Goal: Task Accomplishment & Management: Use online tool/utility

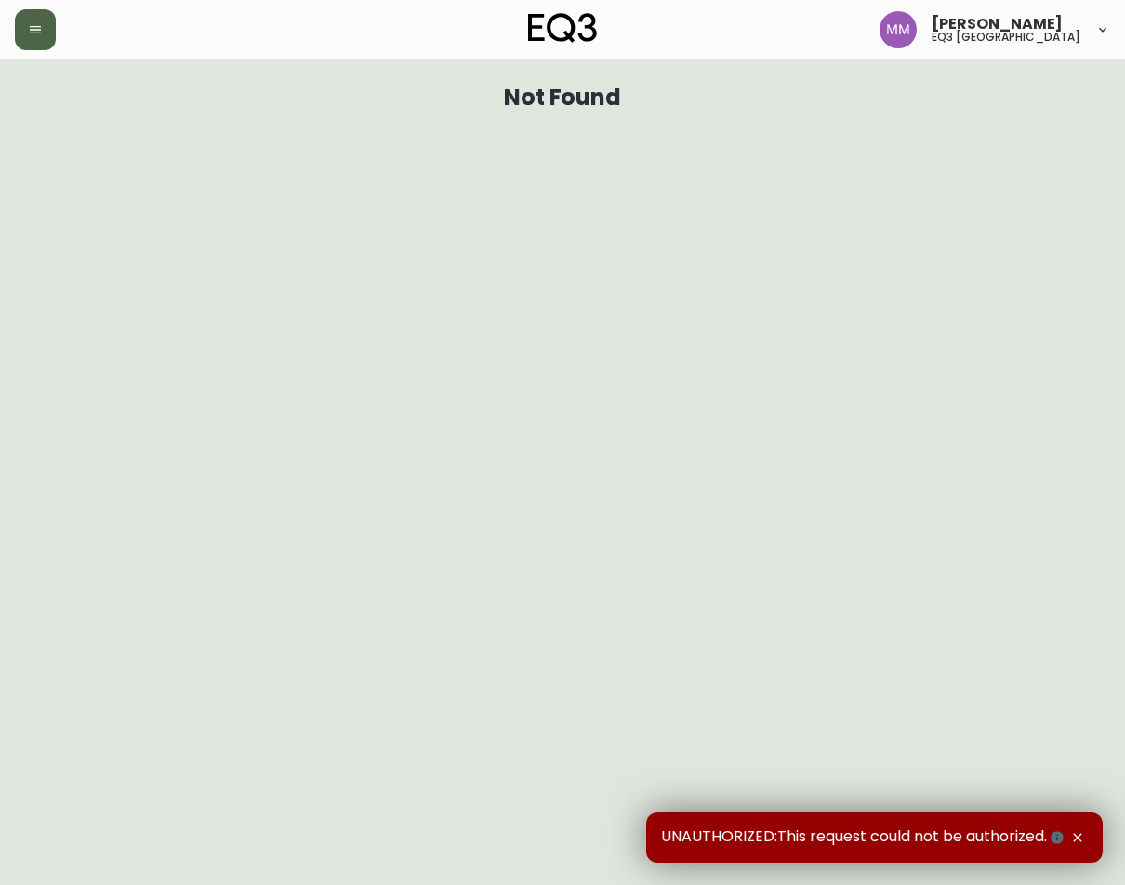
click at [34, 22] on icon "button" at bounding box center [35, 29] width 15 height 15
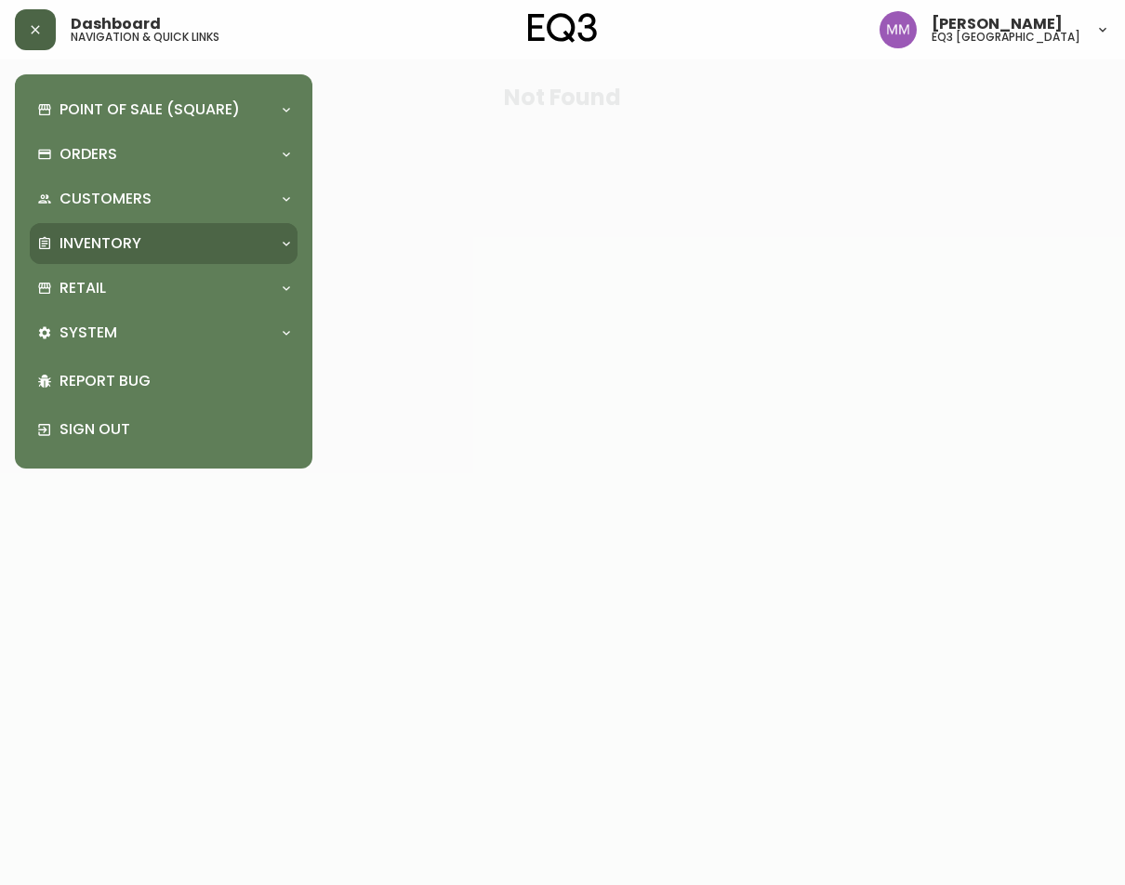
click at [144, 253] on div "Inventory" at bounding box center [154, 243] width 234 height 20
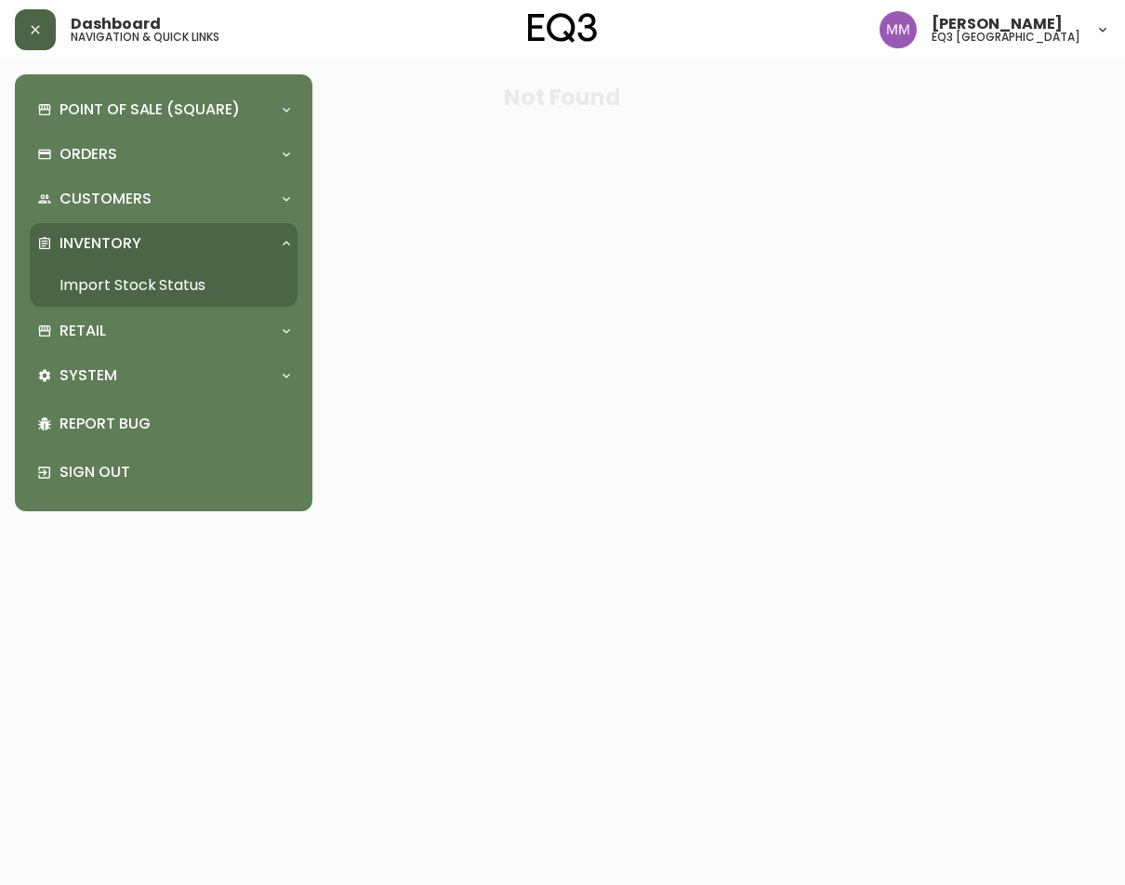
click at [150, 282] on link "Import Stock Status" at bounding box center [164, 285] width 268 height 43
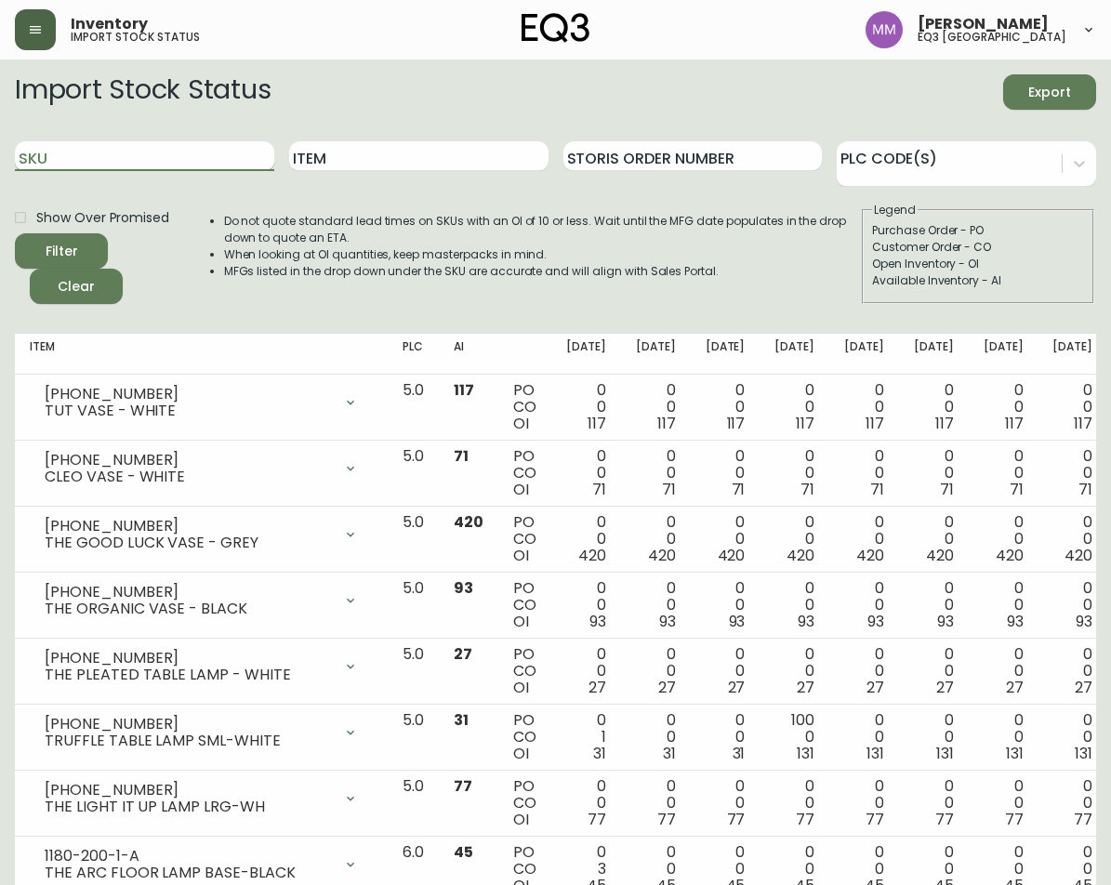
click at [179, 164] on input "SKU" at bounding box center [144, 156] width 259 height 30
type input "DELIGHT"
click at [15, 233] on button "Filter" at bounding box center [61, 250] width 93 height 35
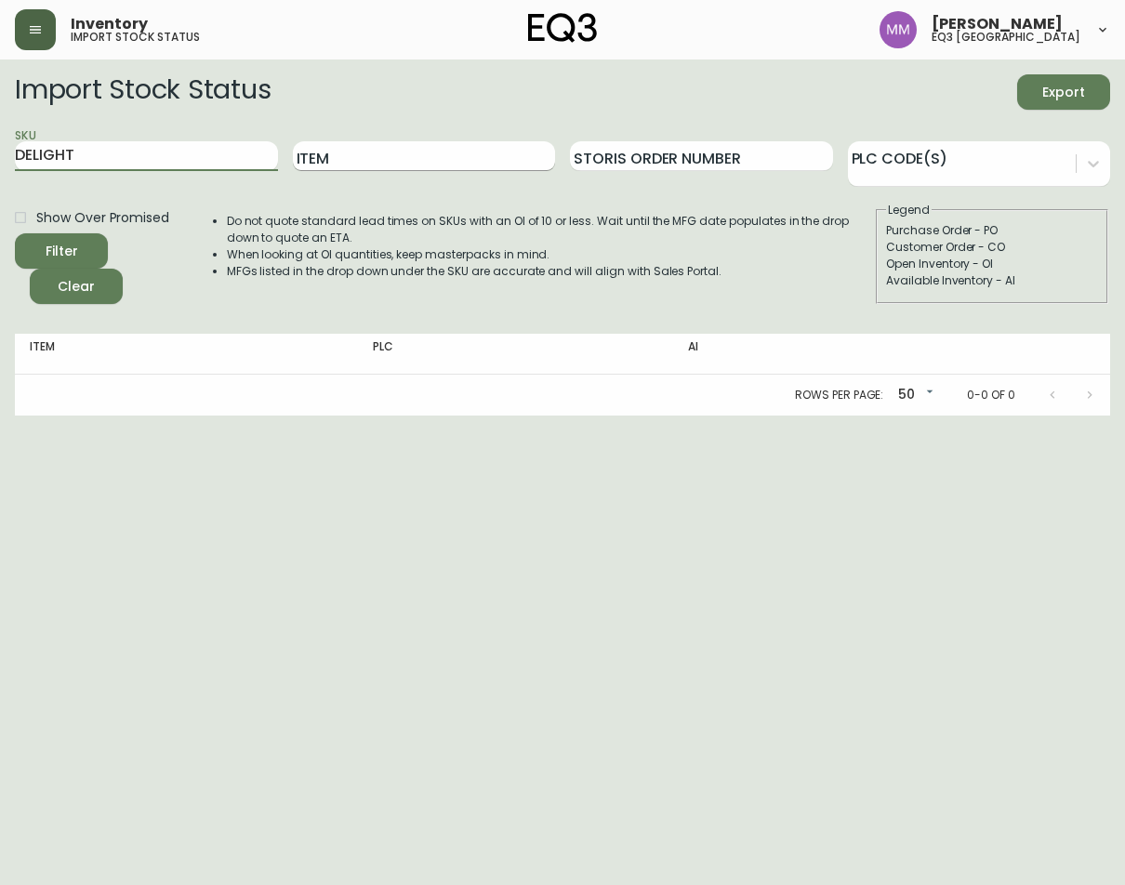
click at [410, 153] on input "Item" at bounding box center [424, 156] width 263 height 30
type input "TOWEL"
click at [15, 233] on button "Filter" at bounding box center [61, 250] width 93 height 35
drag, startPoint x: 176, startPoint y: 166, endPoint x: -206, endPoint y: 176, distance: 382.3
click at [0, 176] on html "Inventory import stock status [PERSON_NAME] eq3 [GEOGRAPHIC_DATA] Import Stock …" at bounding box center [562, 208] width 1125 height 416
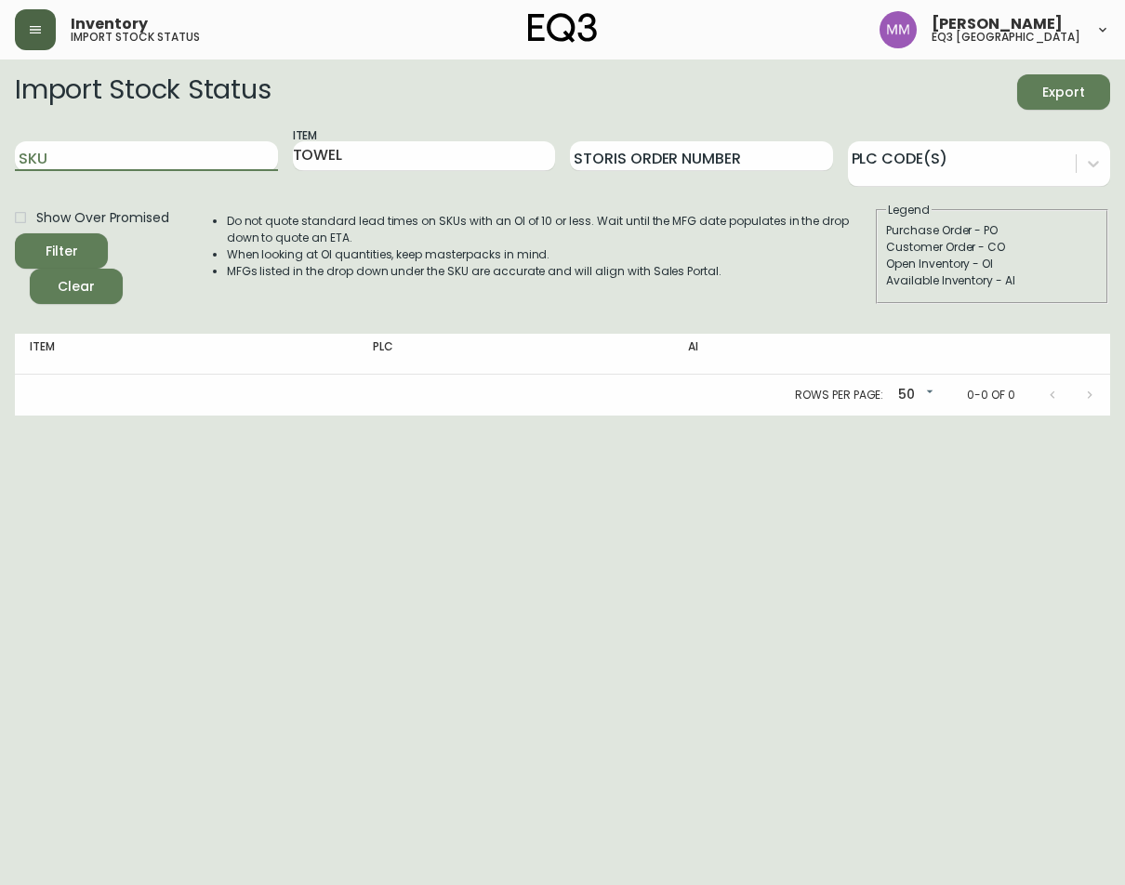
click at [15, 233] on button "Filter" at bounding box center [61, 250] width 93 height 35
click at [448, 165] on input "Item" at bounding box center [424, 156] width 263 height 30
click at [562, 262] on li "When looking at OI quantities, keep masterpacks in mind." at bounding box center [550, 254] width 647 height 17
